Goal: Navigation & Orientation: Find specific page/section

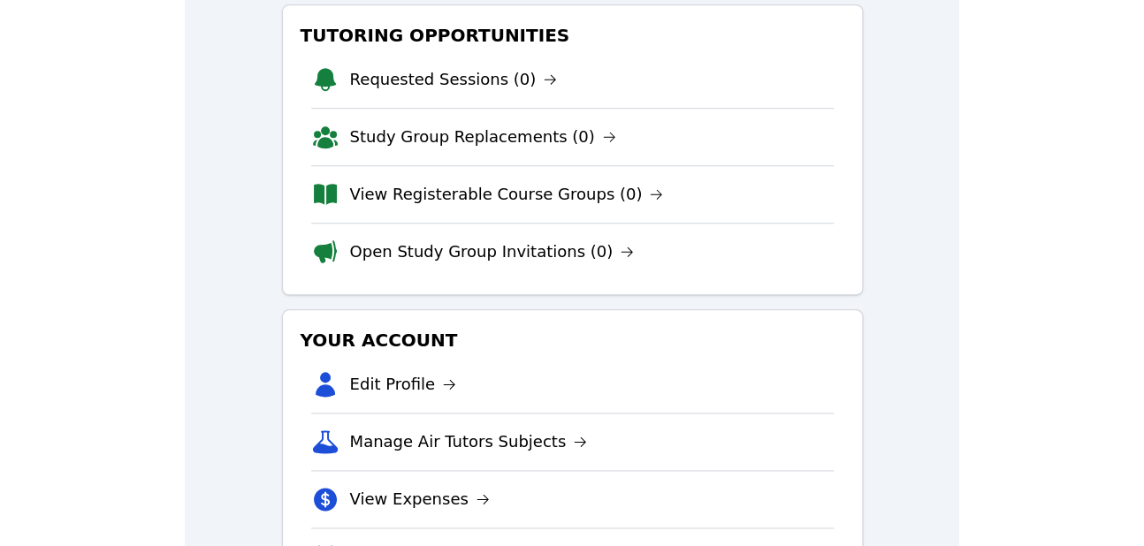
scroll to position [589, 0]
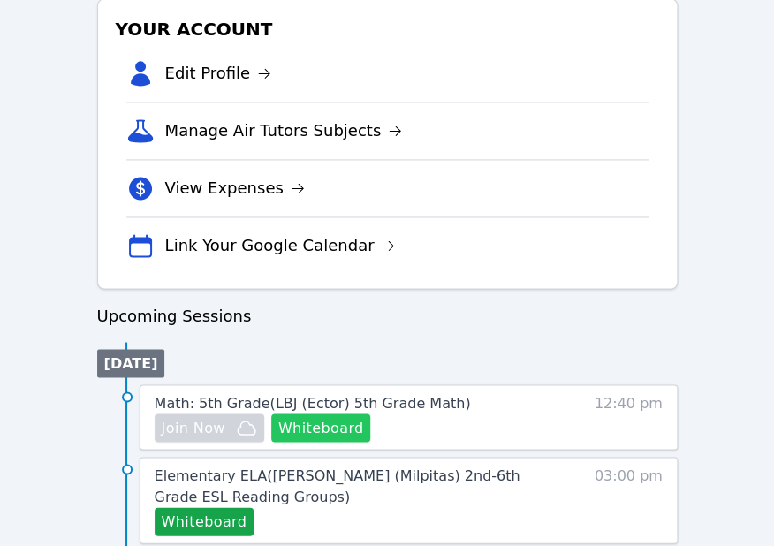
click at [333, 428] on button "Whiteboard" at bounding box center [321, 428] width 100 height 28
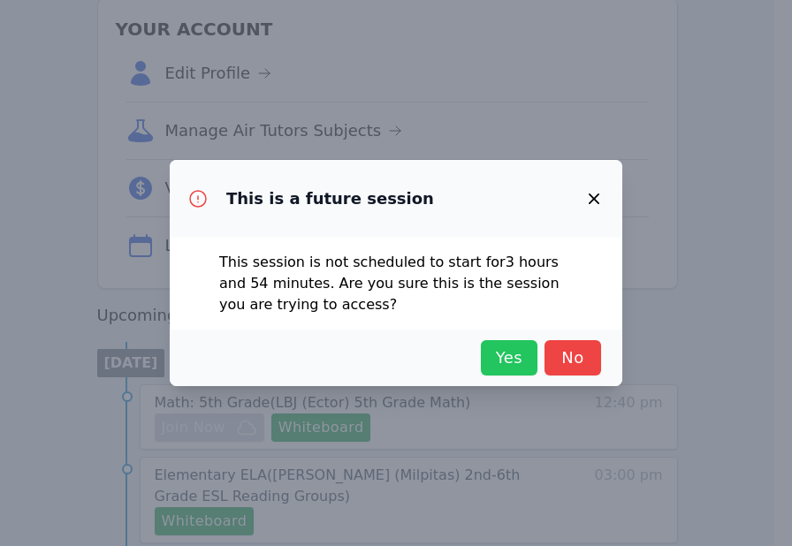
click at [500, 365] on span "Yes" at bounding box center [509, 358] width 39 height 25
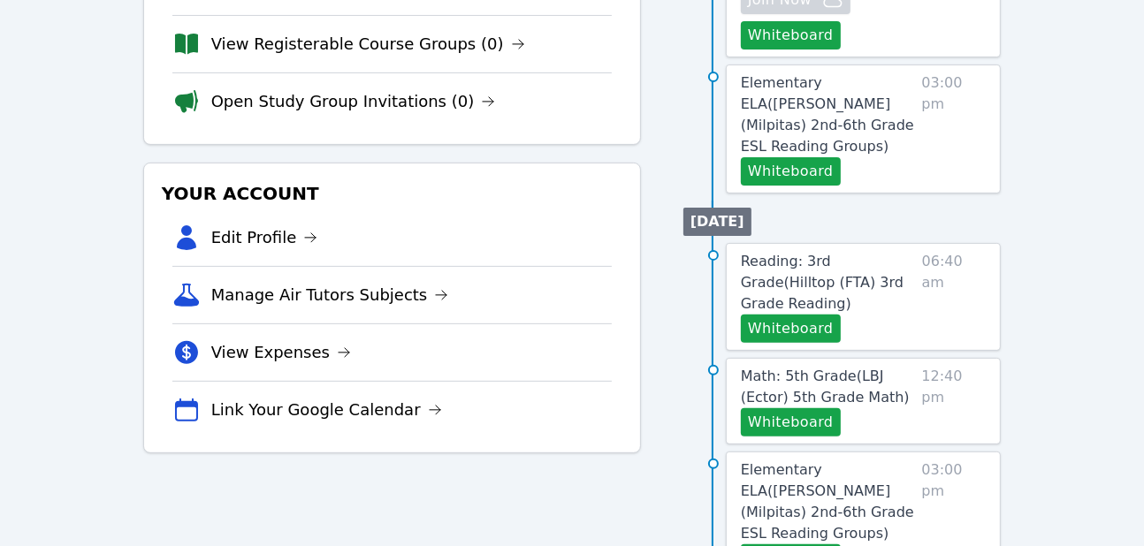
scroll to position [354, 0]
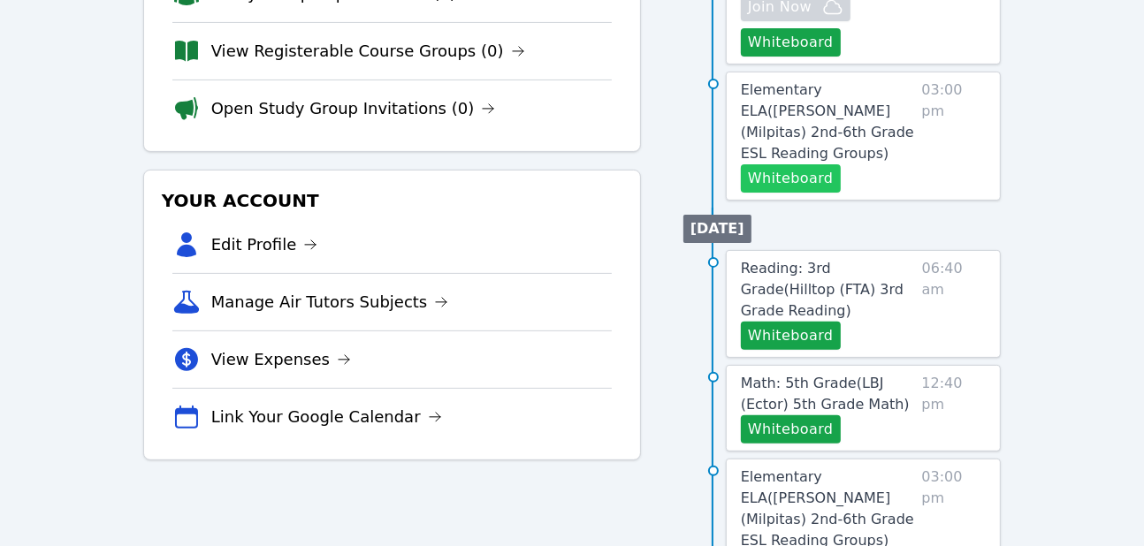
click at [791, 164] on button "Whiteboard" at bounding box center [791, 178] width 100 height 28
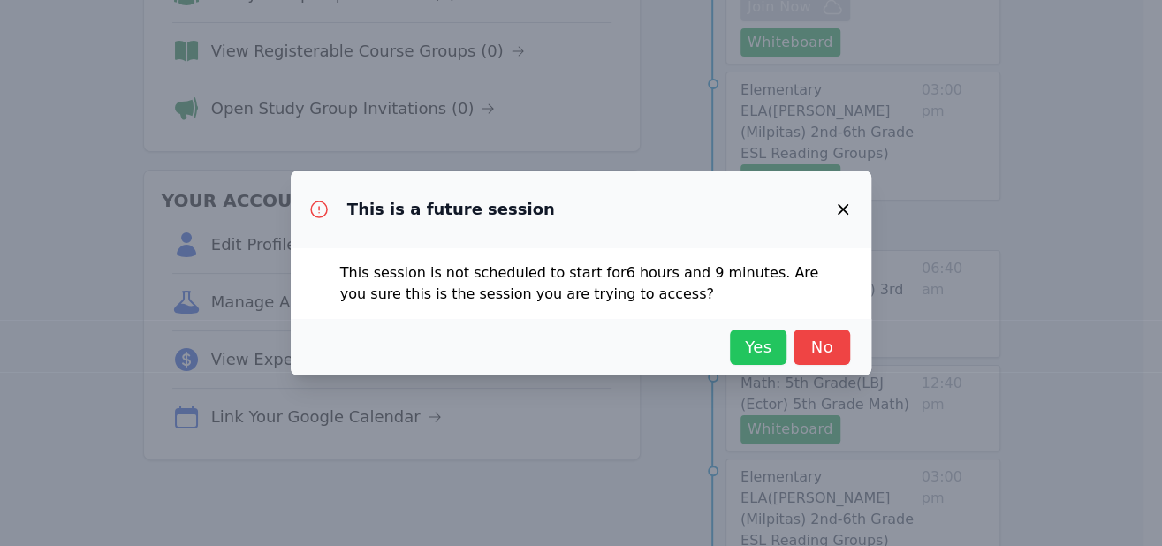
click at [747, 341] on span "Yes" at bounding box center [758, 347] width 39 height 25
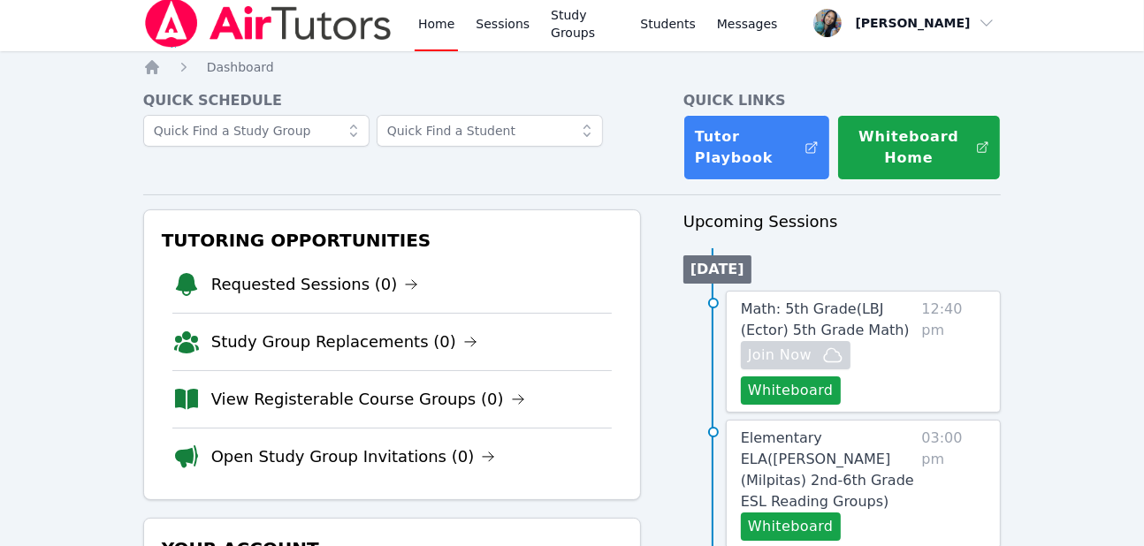
scroll to position [0, 0]
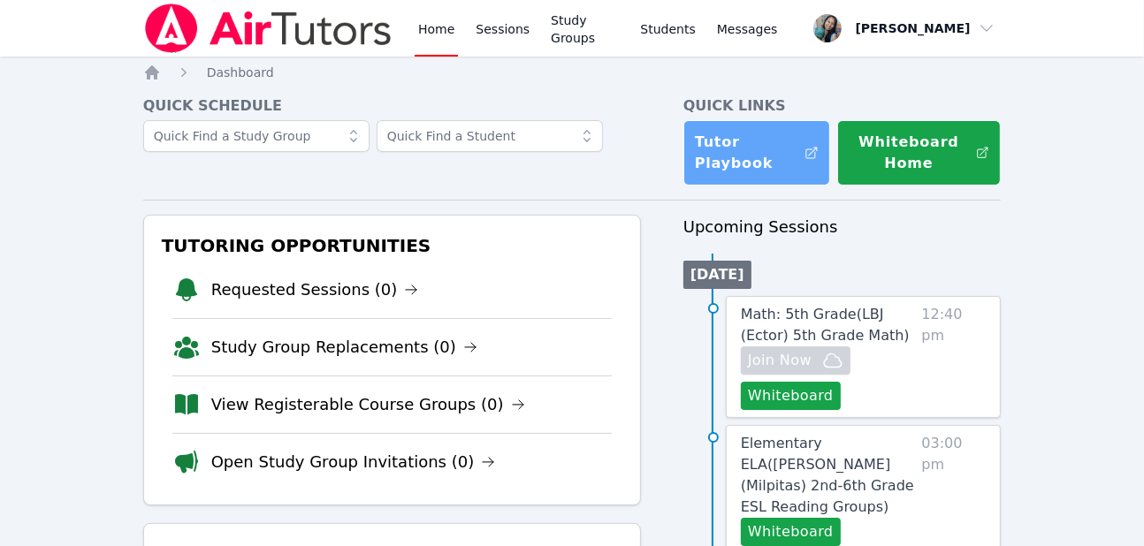
click at [777, 167] on link "Tutor Playbook" at bounding box center [756, 152] width 147 height 65
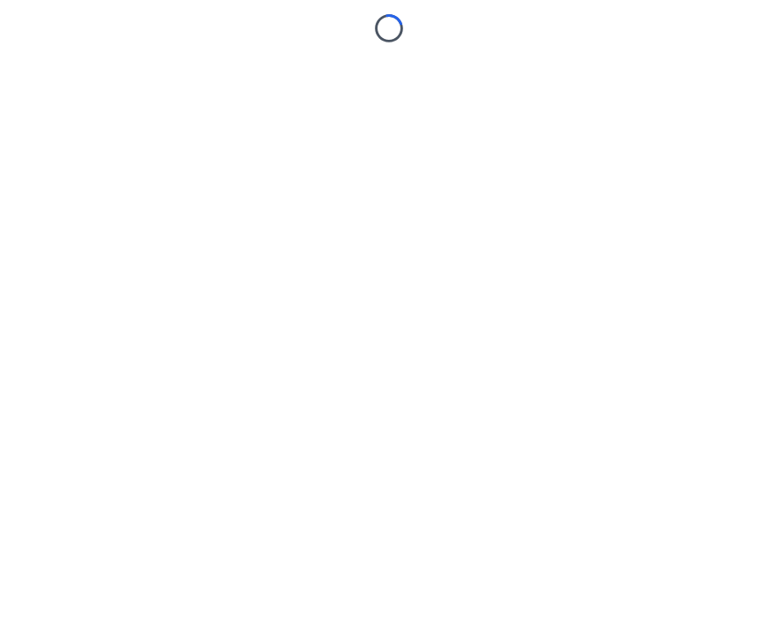
click at [741, 272] on body "Loading..." at bounding box center [389, 309] width 778 height 619
